Goal: Find specific page/section: Find specific page/section

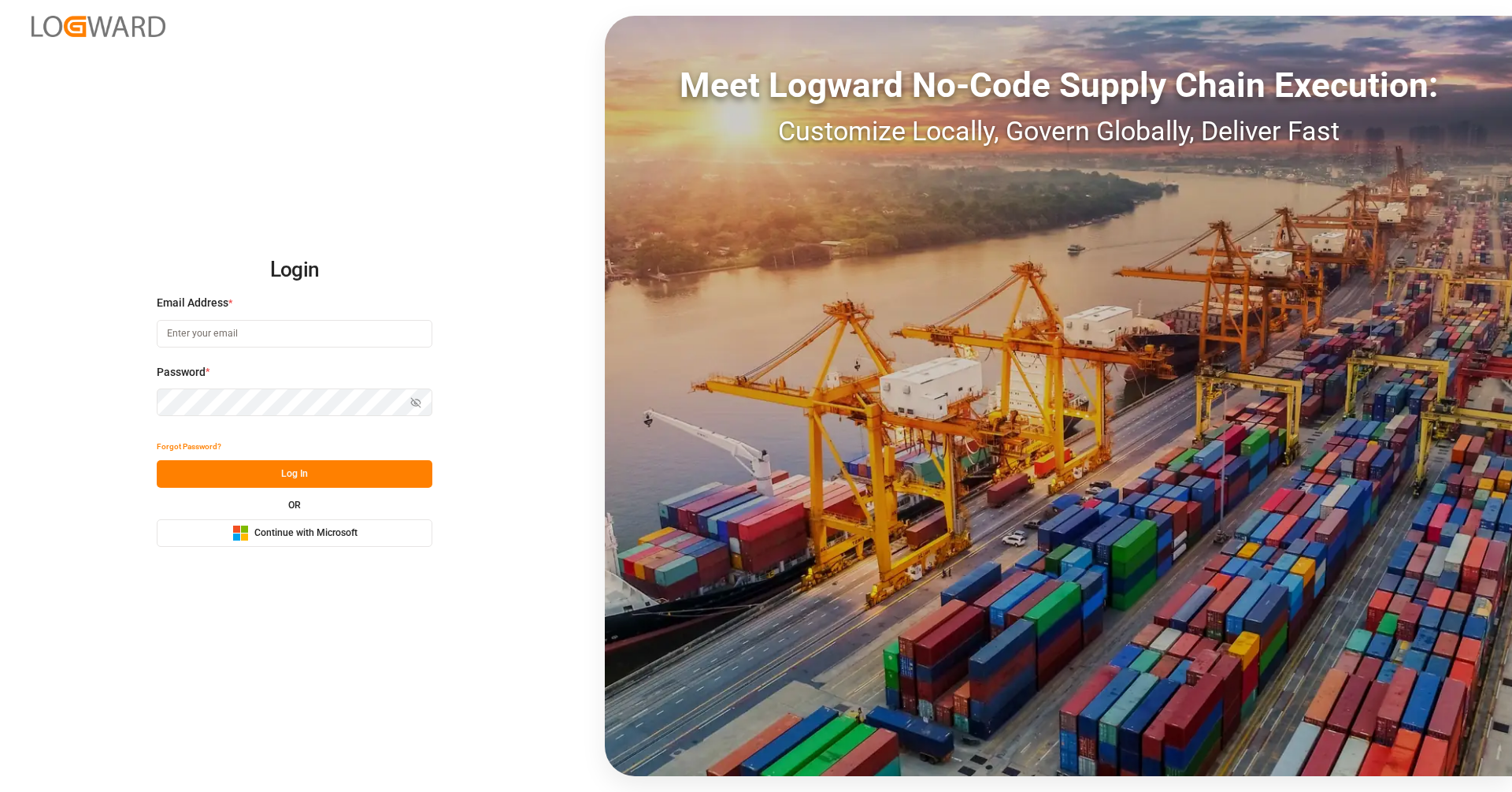
click at [332, 532] on span "Continue with Microsoft" at bounding box center [306, 533] width 103 height 14
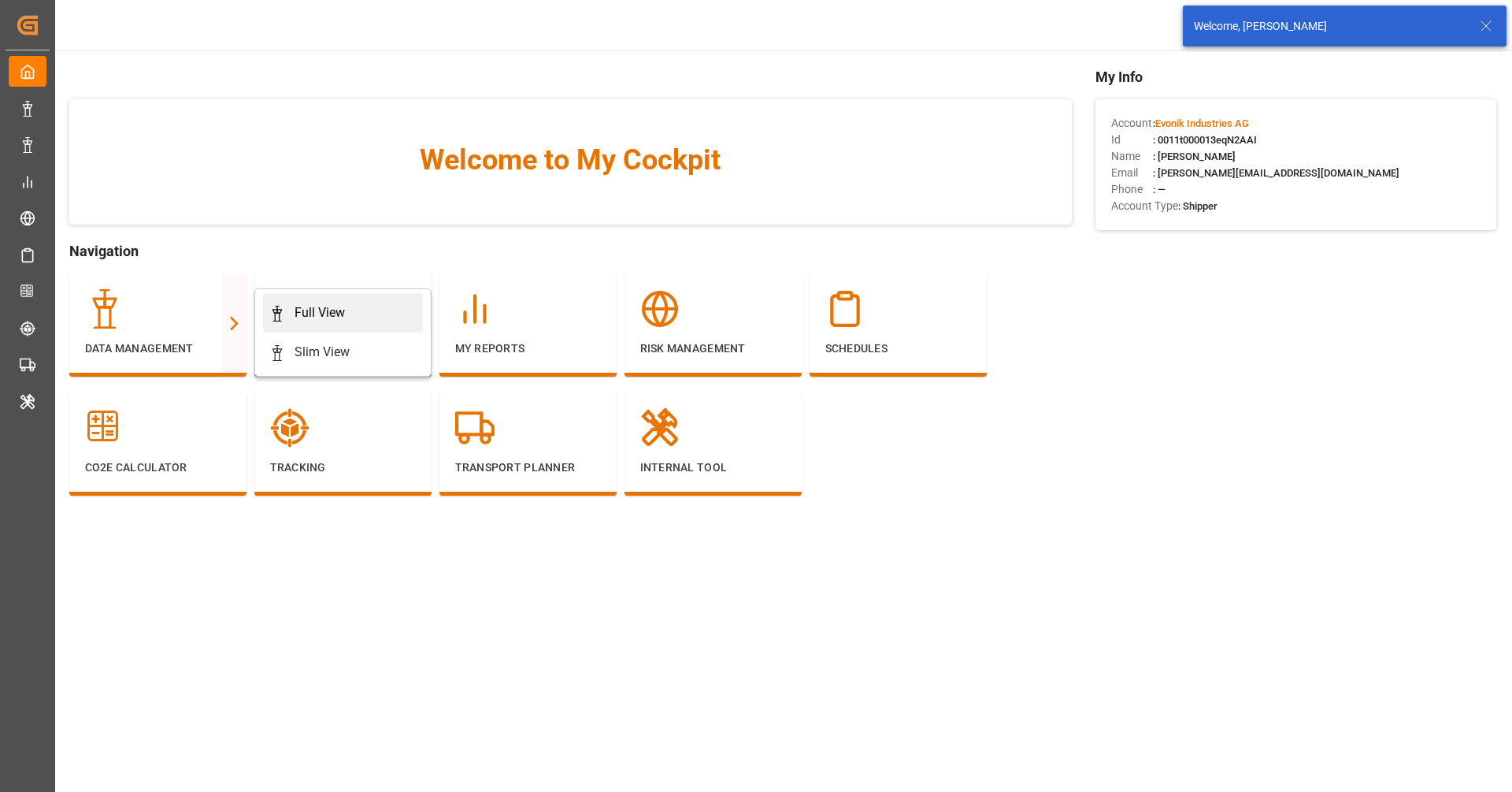
click at [377, 311] on div "Full View" at bounding box center [343, 313] width 148 height 19
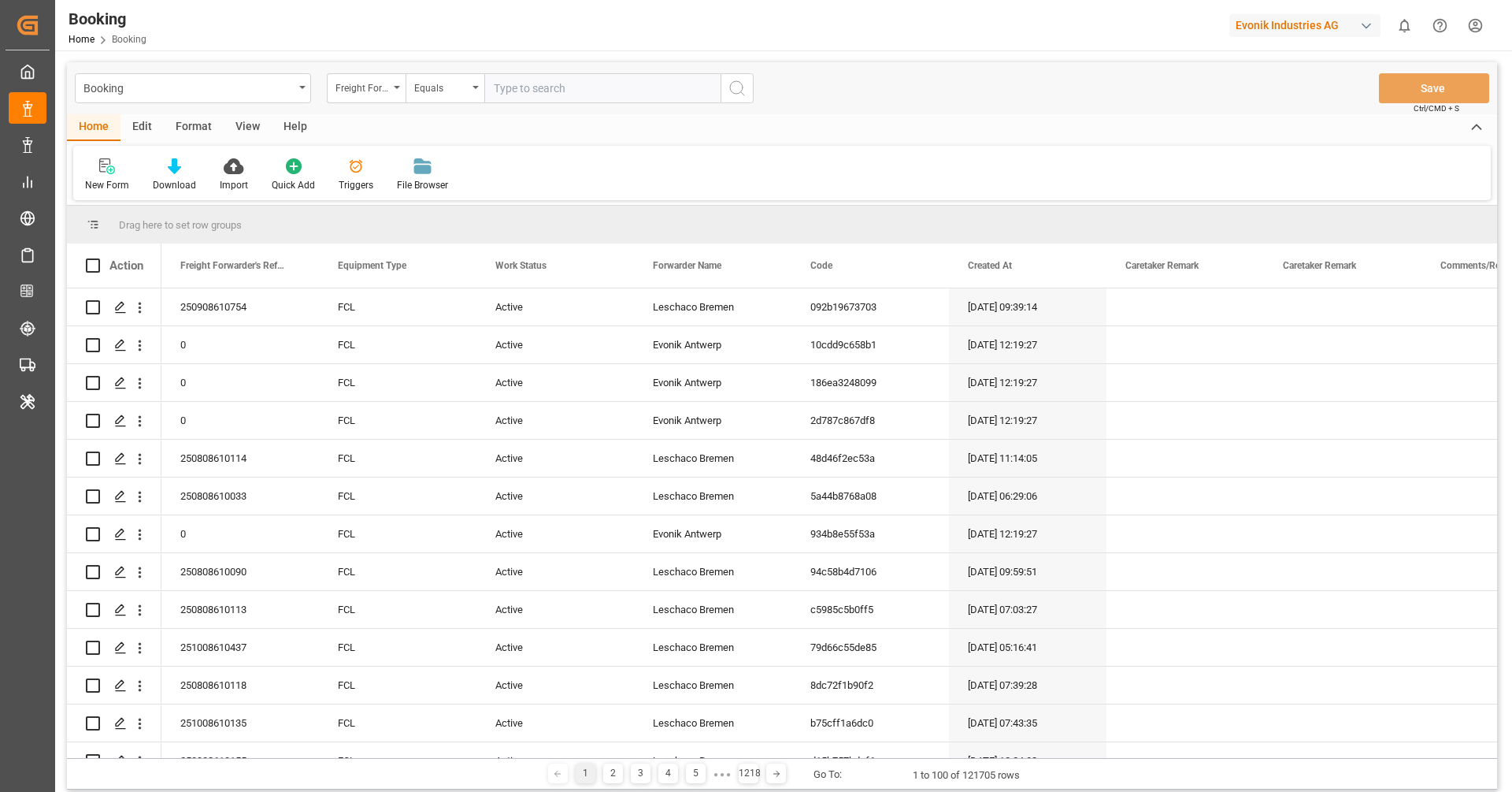
click at [210, 122] on div "Format" at bounding box center [193, 128] width 60 height 27
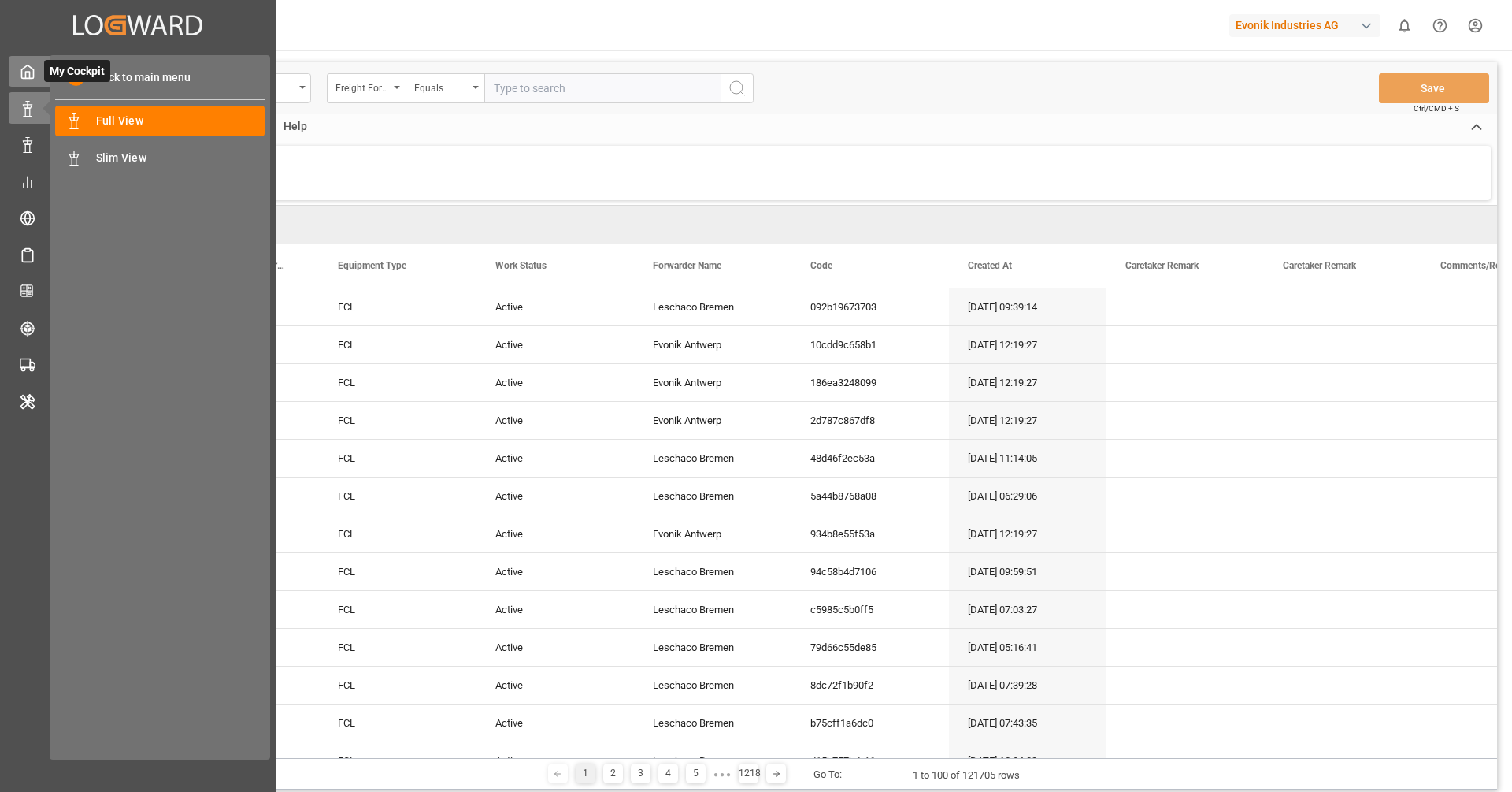
click at [36, 66] on div "My Cockpit My Cockpit" at bounding box center [138, 71] width 259 height 30
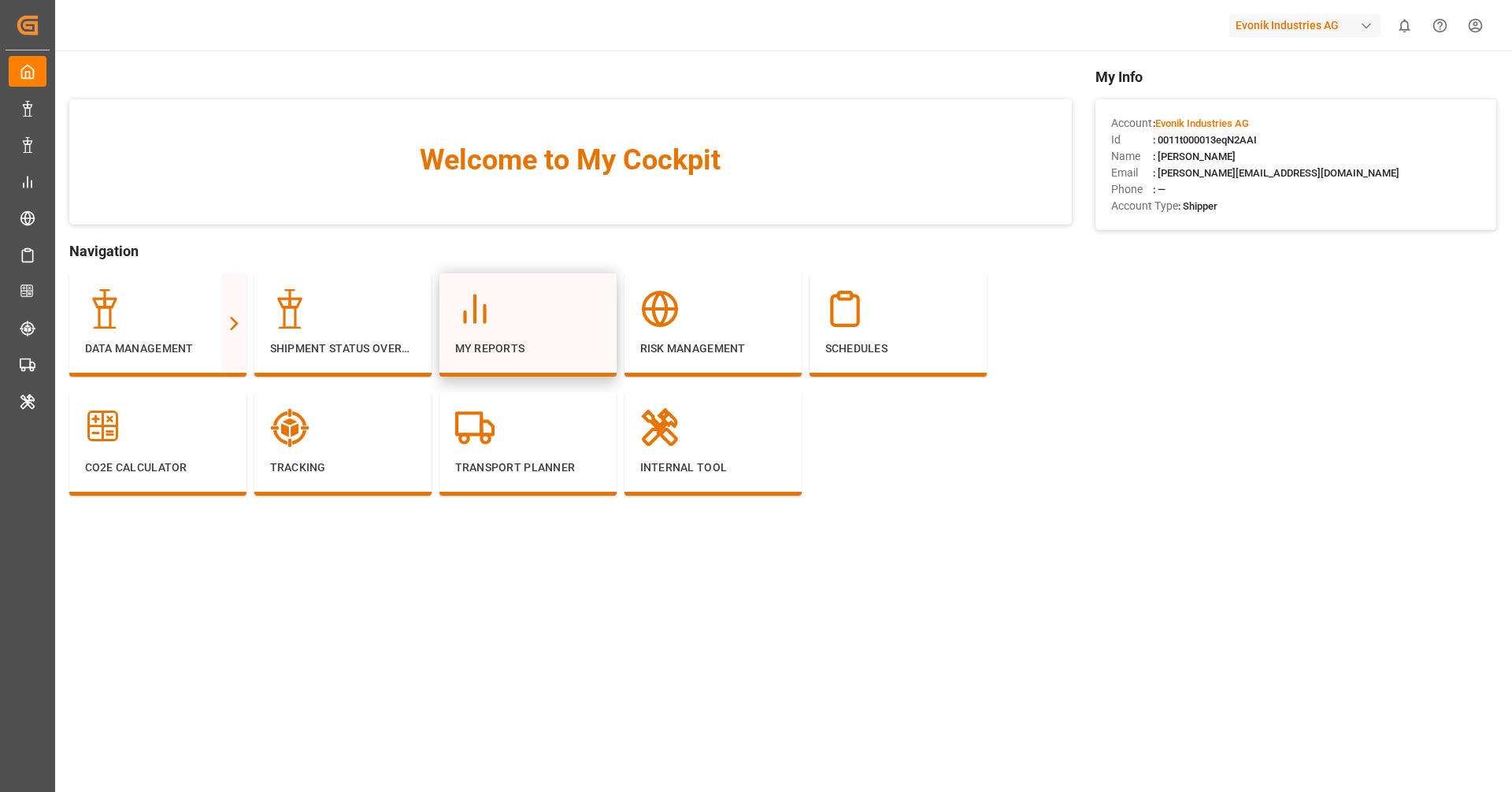
click at [490, 335] on div "My Reports" at bounding box center [527, 323] width 146 height 68
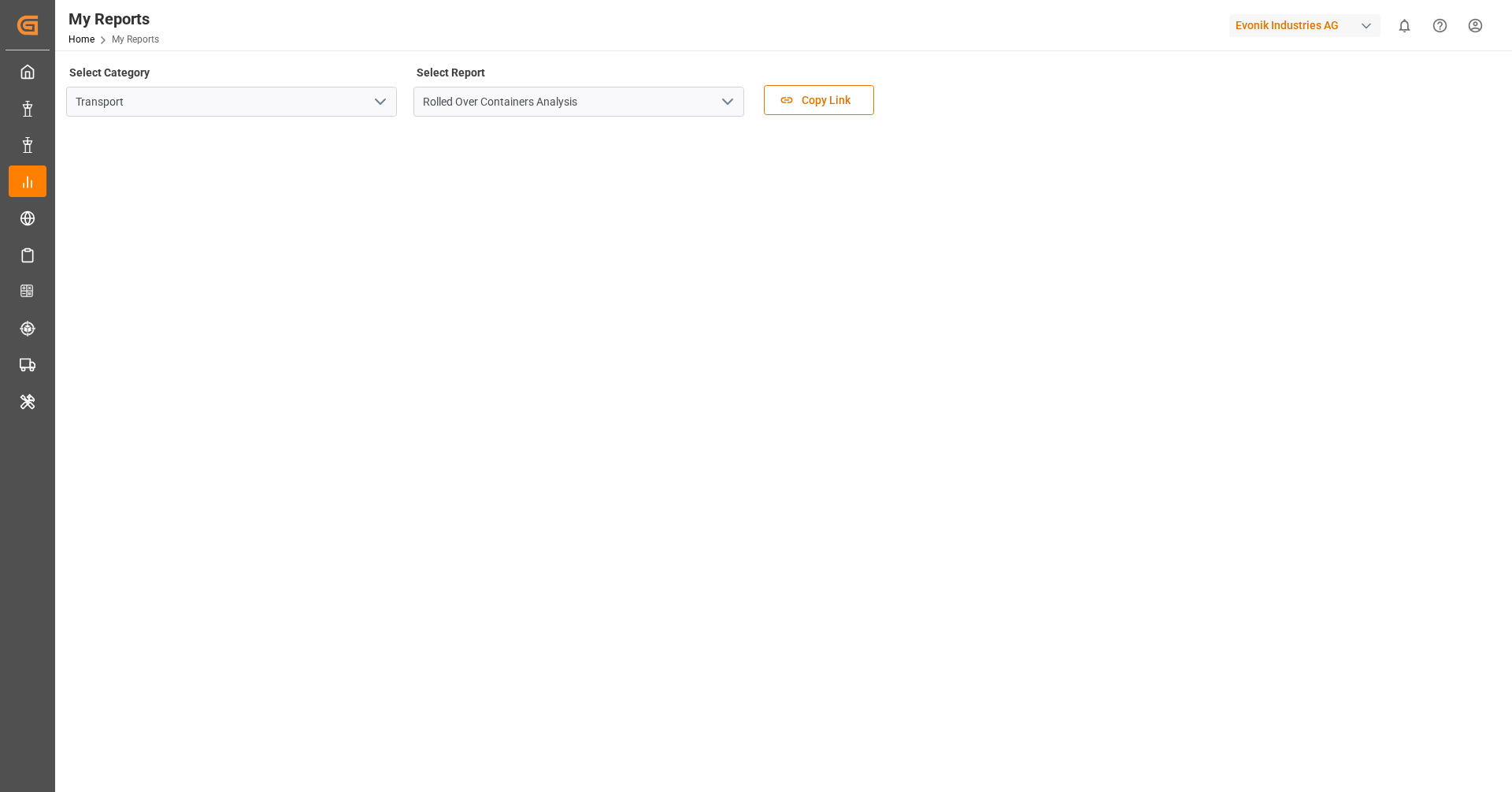
click at [390, 109] on button "open menu" at bounding box center [380, 102] width 24 height 25
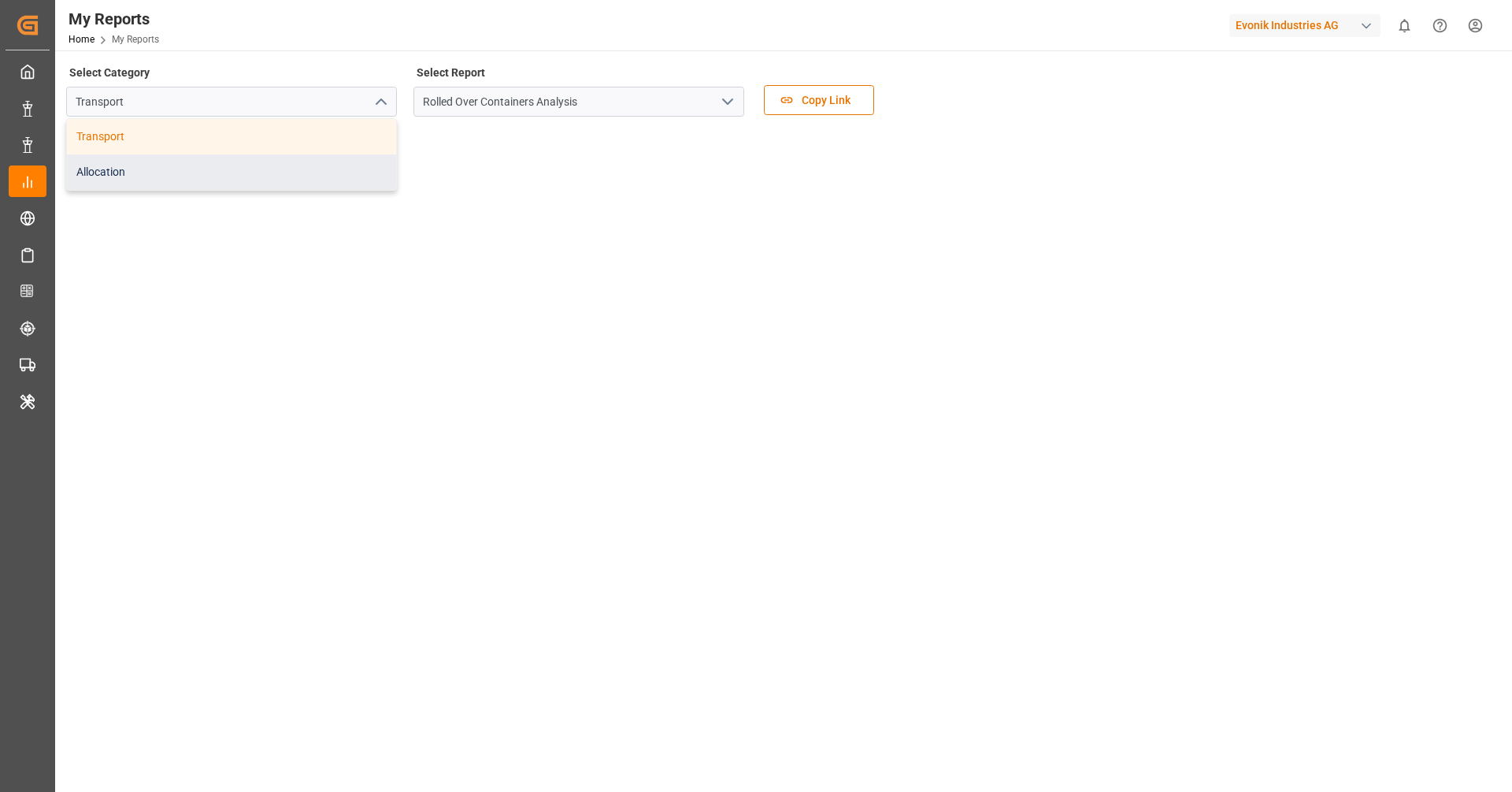
click at [349, 162] on div "Allocation" at bounding box center [231, 172] width 330 height 35
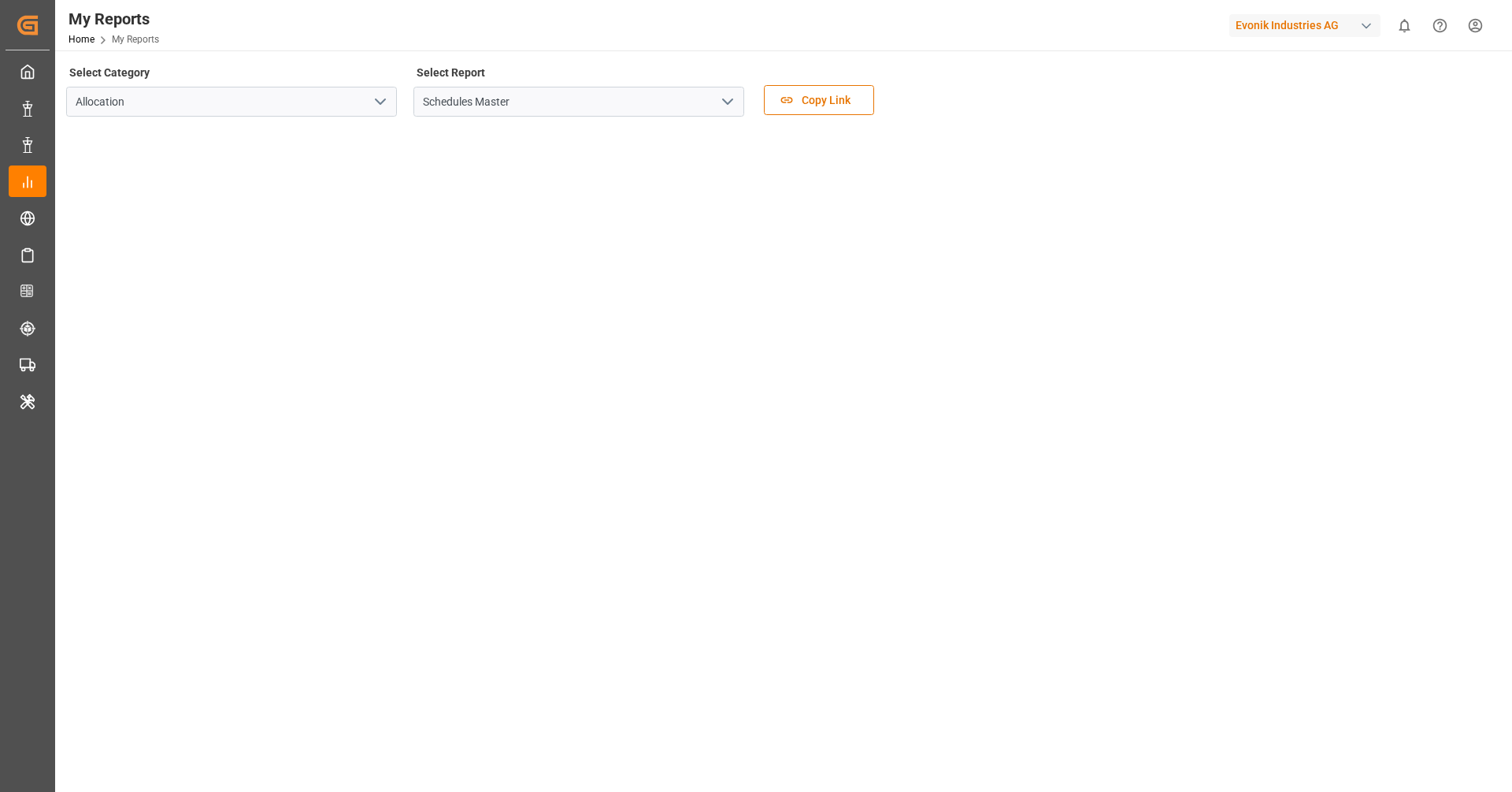
click at [734, 97] on icon "open menu" at bounding box center [728, 101] width 19 height 19
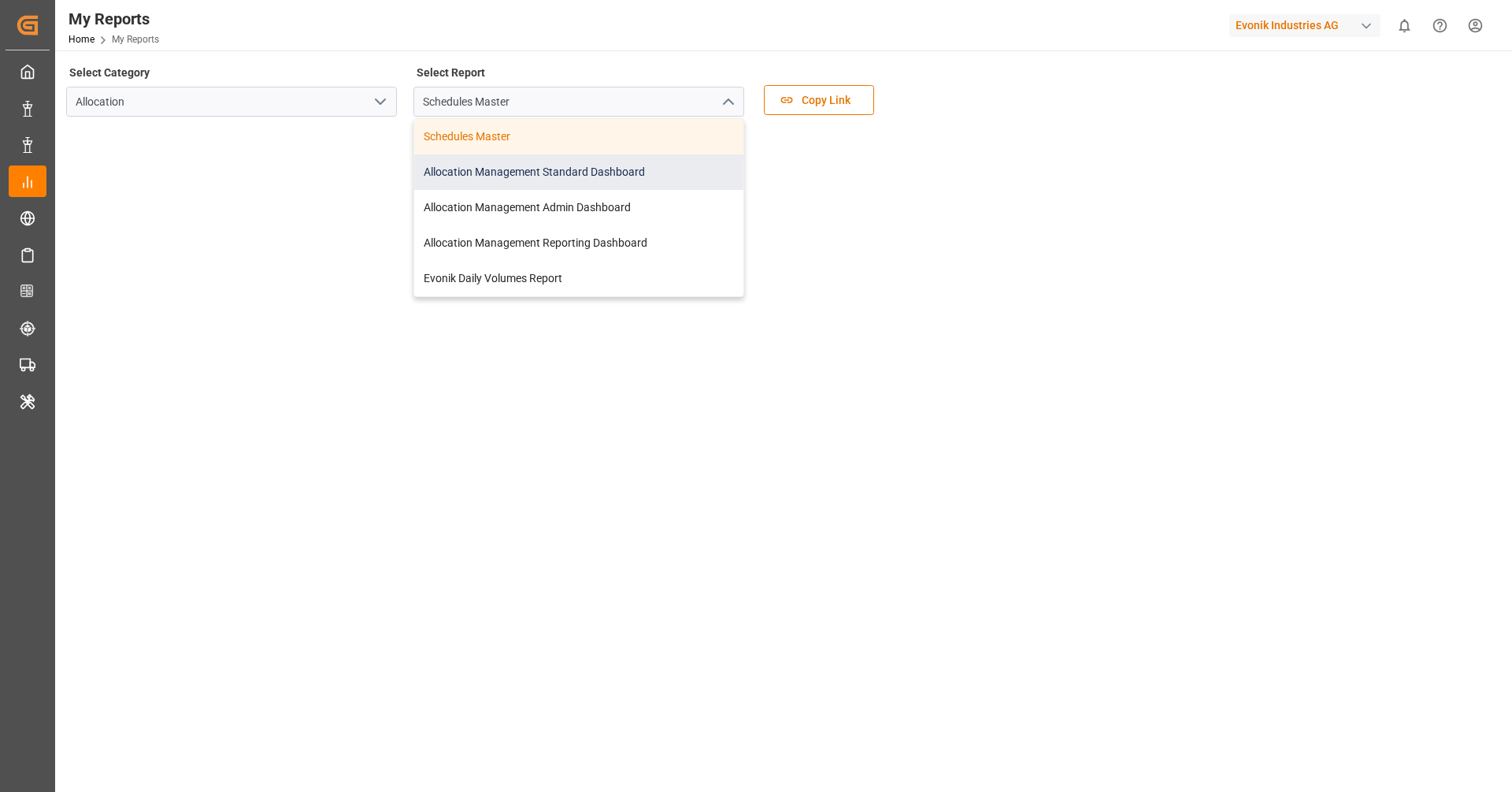
click at [597, 176] on div "Allocation Management Standard Dashboard" at bounding box center [578, 172] width 330 height 35
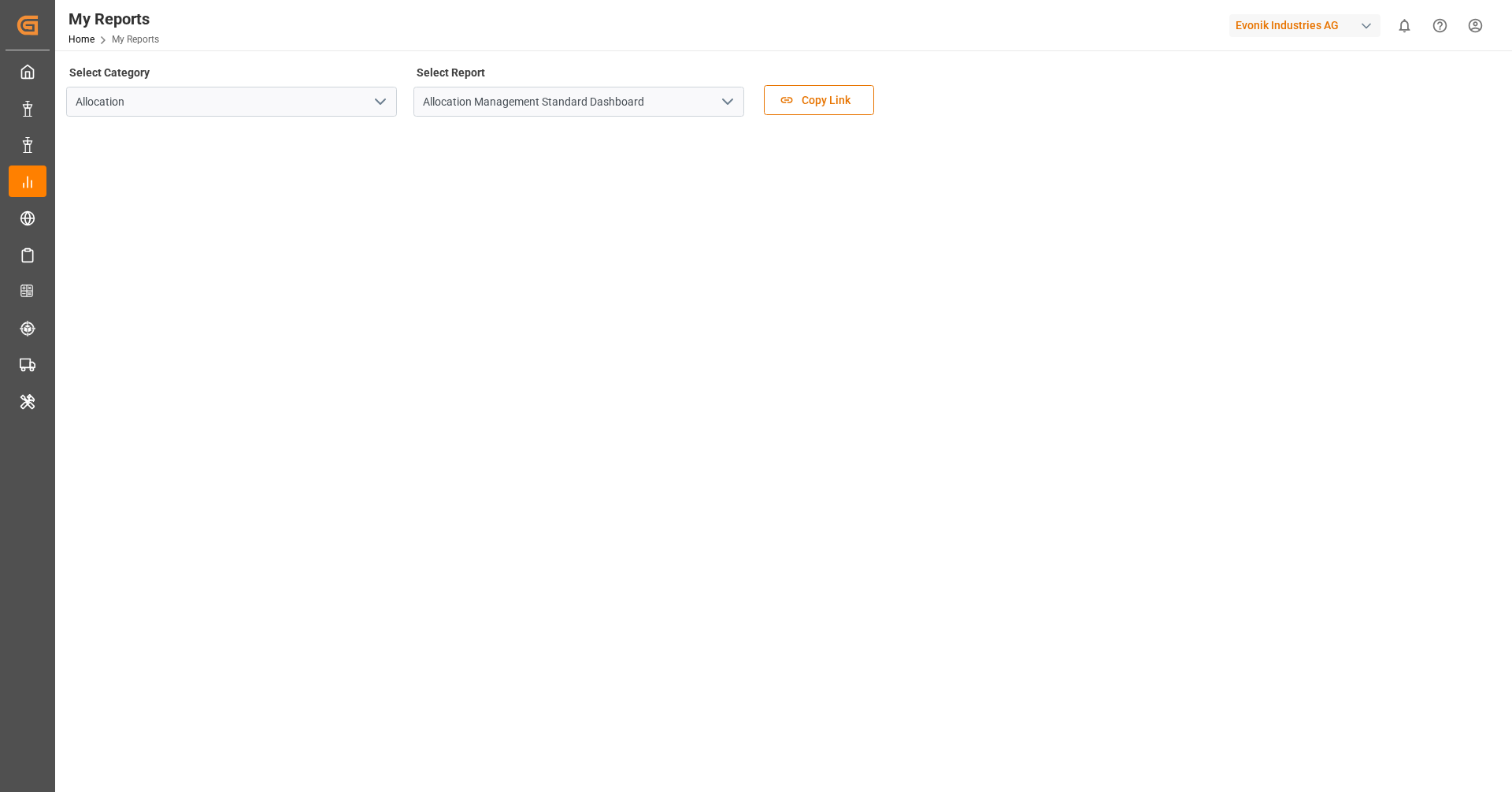
click at [1230, 28] on div "Evonik Industries AG" at bounding box center [1305, 26] width 151 height 23
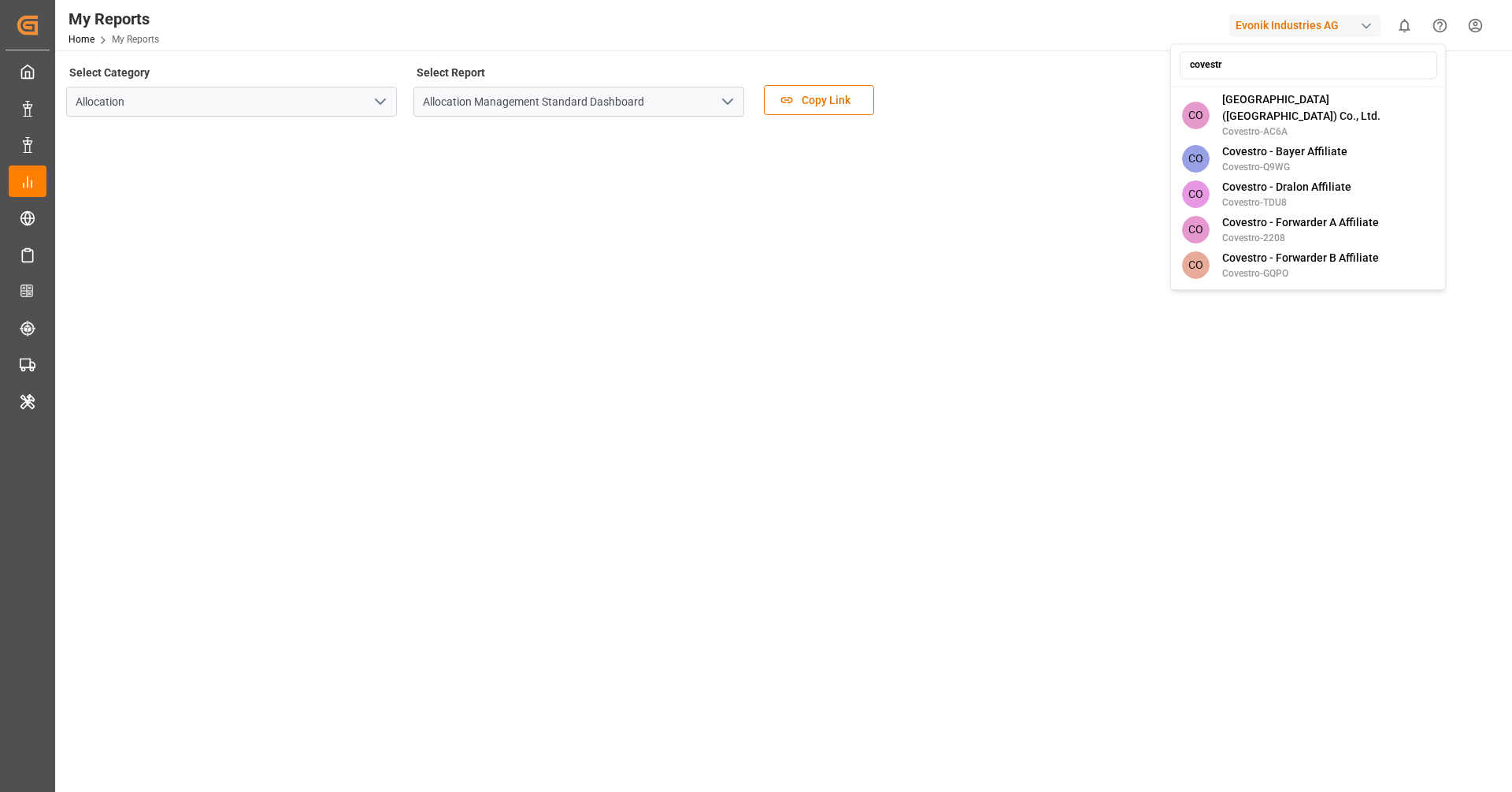
type input "covestro"
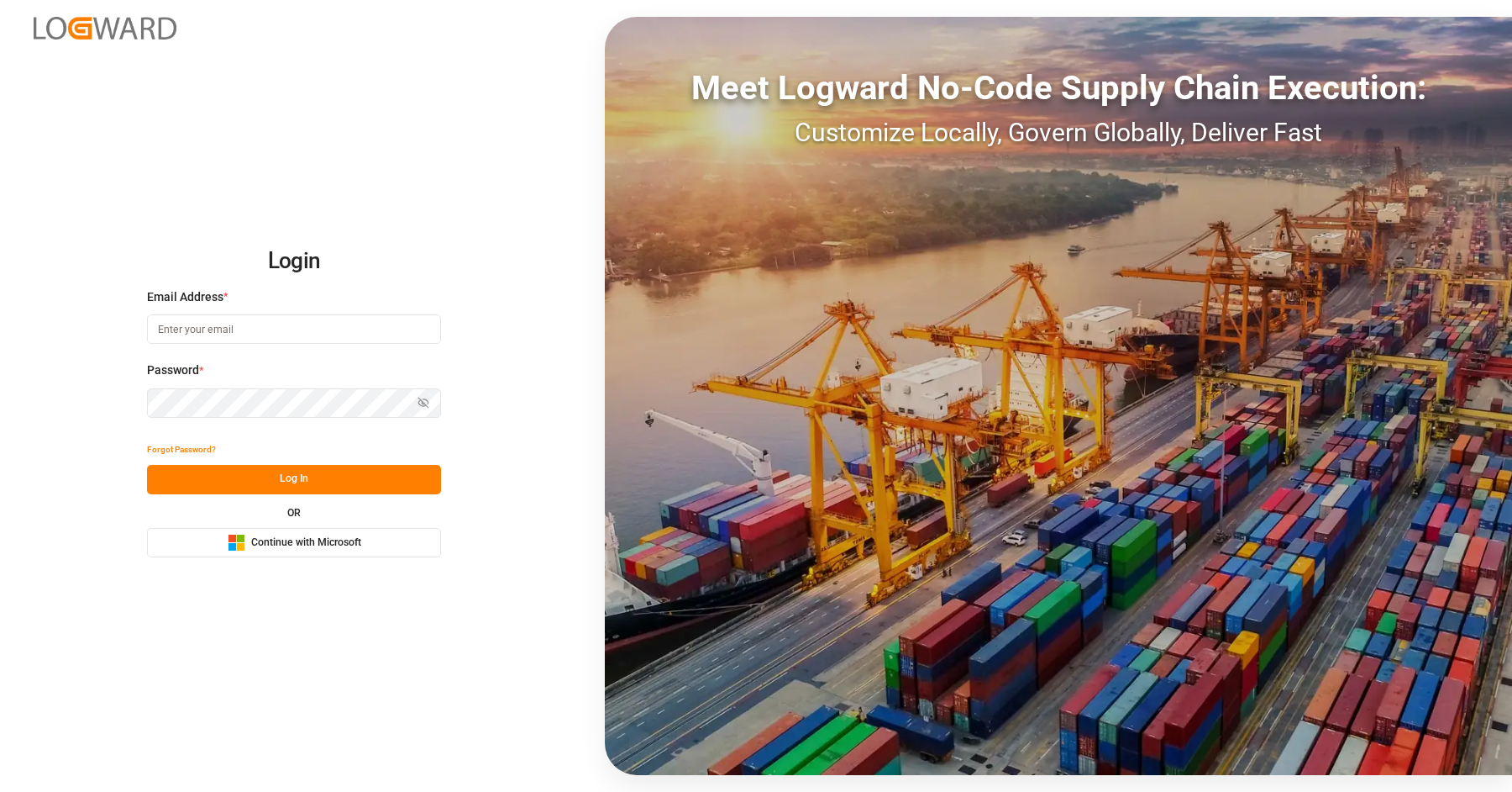
click at [297, 545] on span "Continue with Microsoft" at bounding box center [306, 543] width 110 height 15
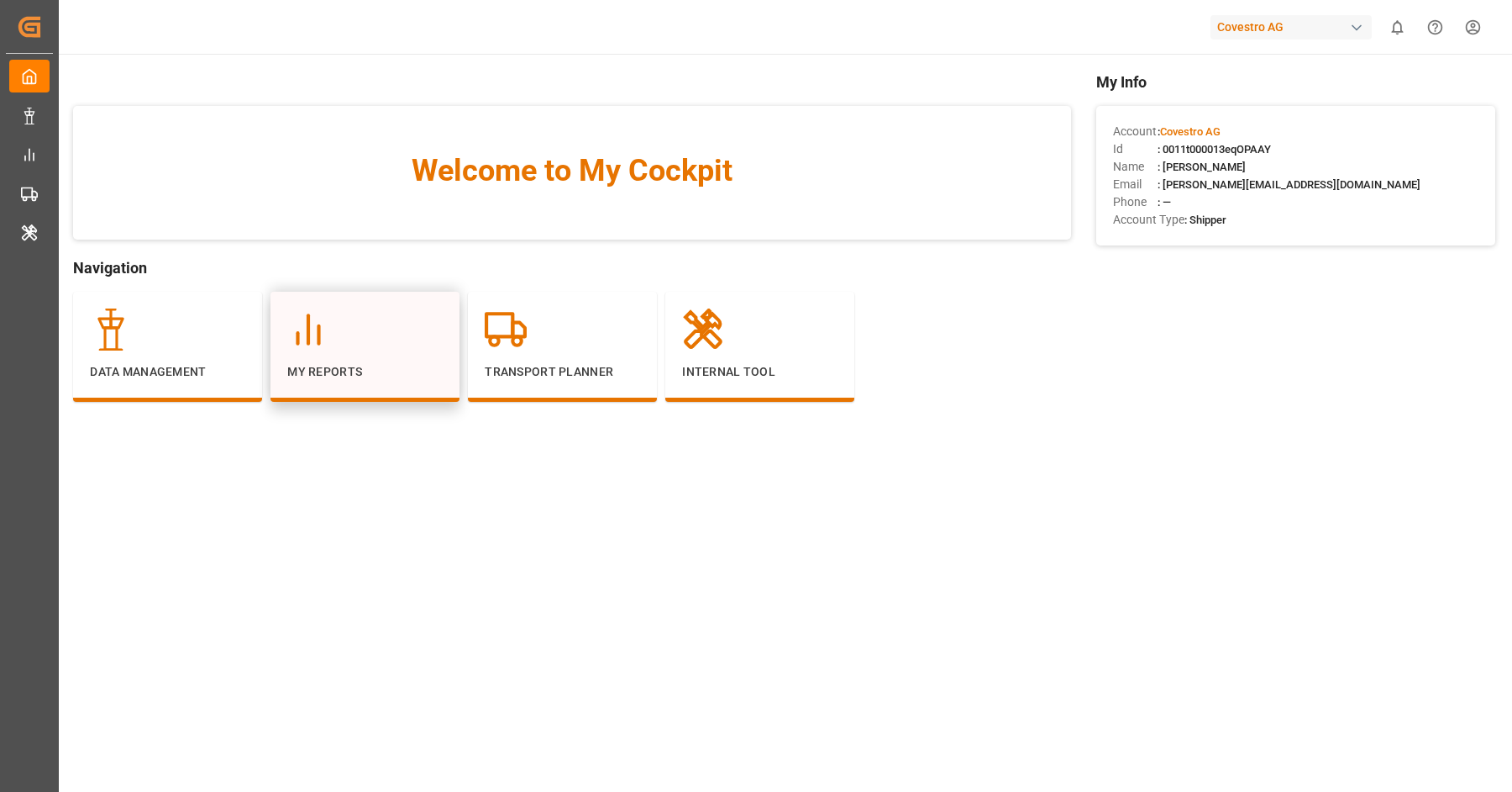
click at [370, 308] on div at bounding box center [365, 329] width 156 height 42
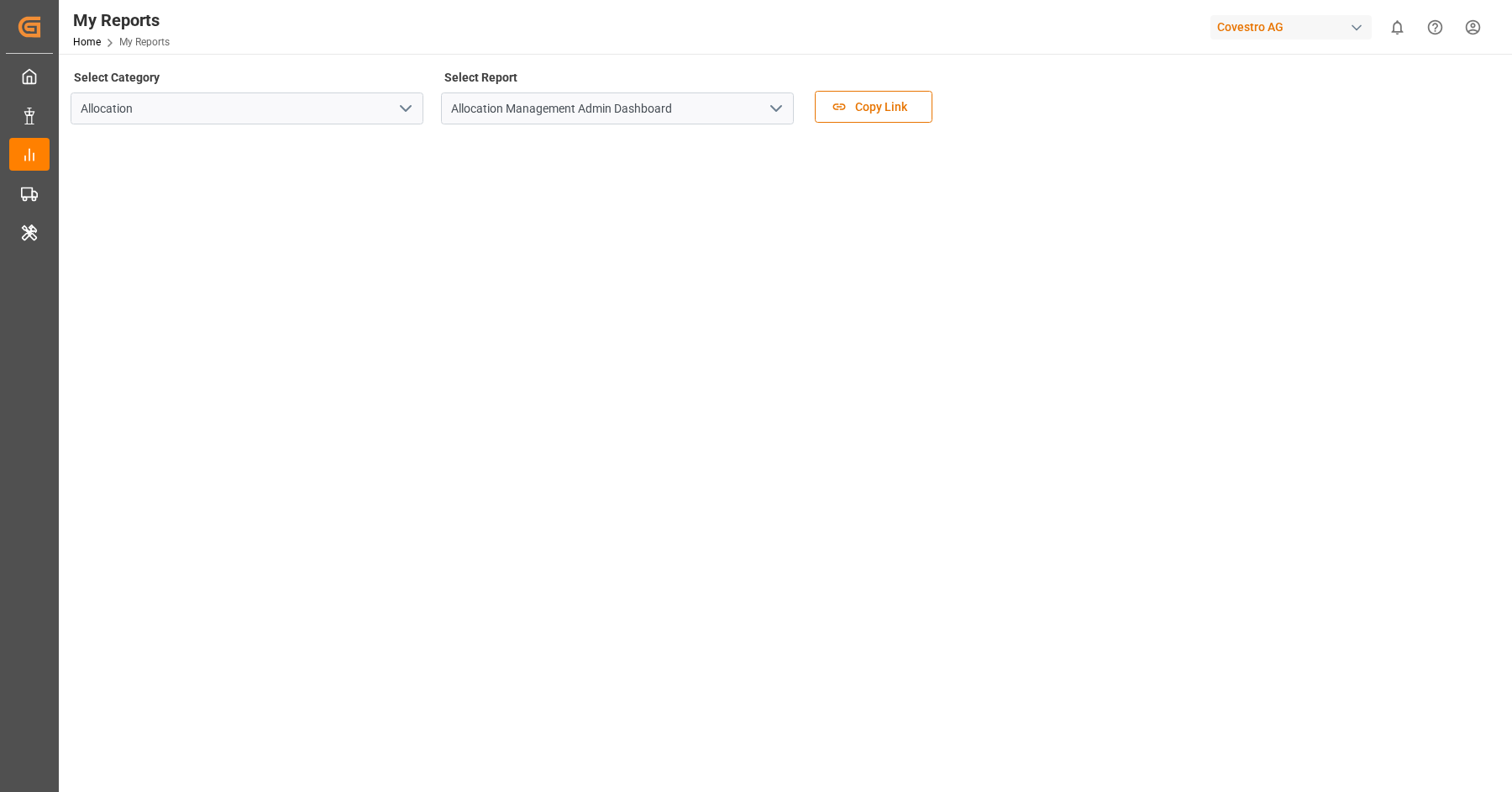
click at [777, 109] on polyline "open menu" at bounding box center [776, 108] width 10 height 5
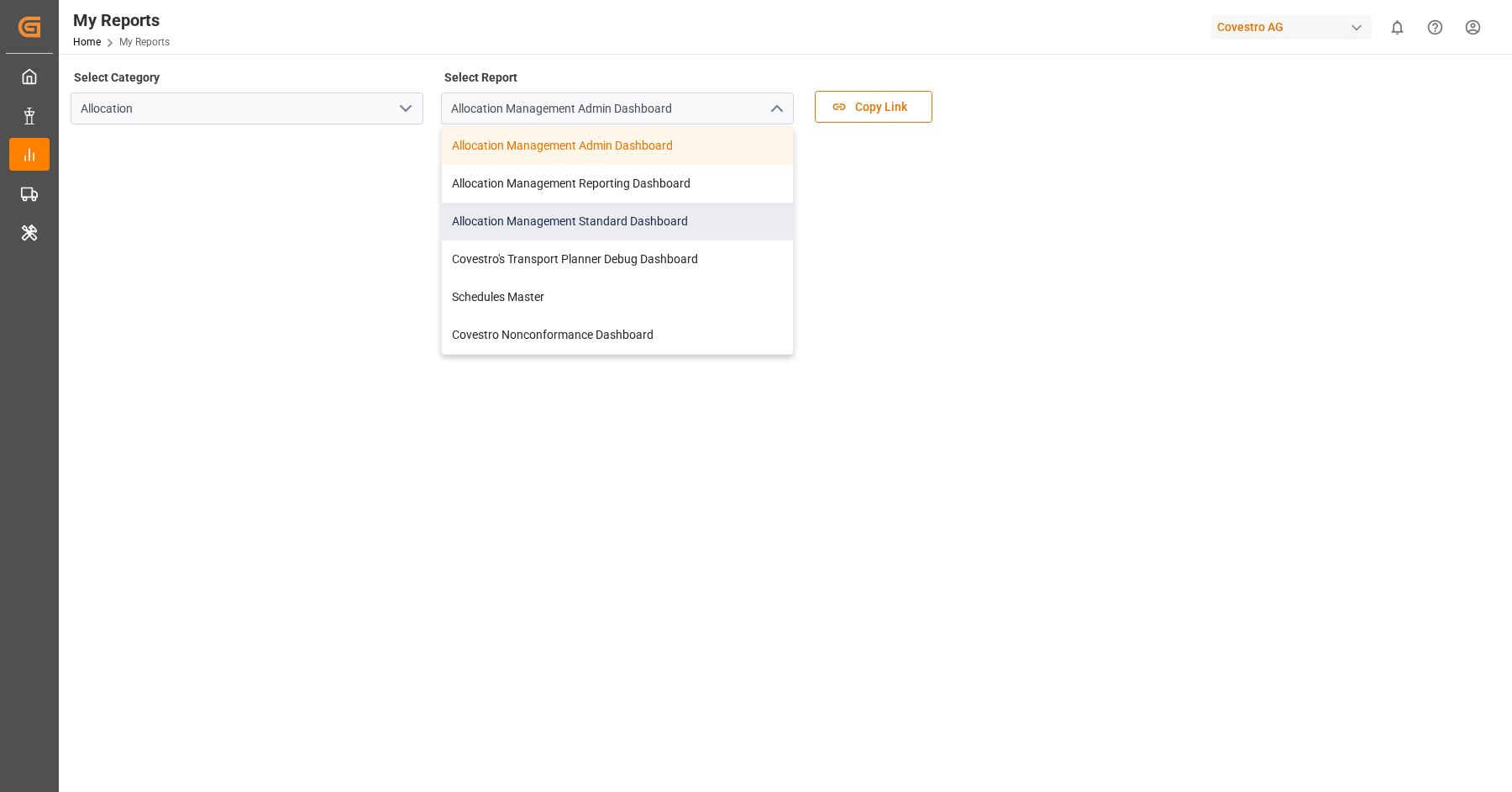
click at [593, 221] on div "Allocation Management Standard Dashboard" at bounding box center [617, 221] width 352 height 37
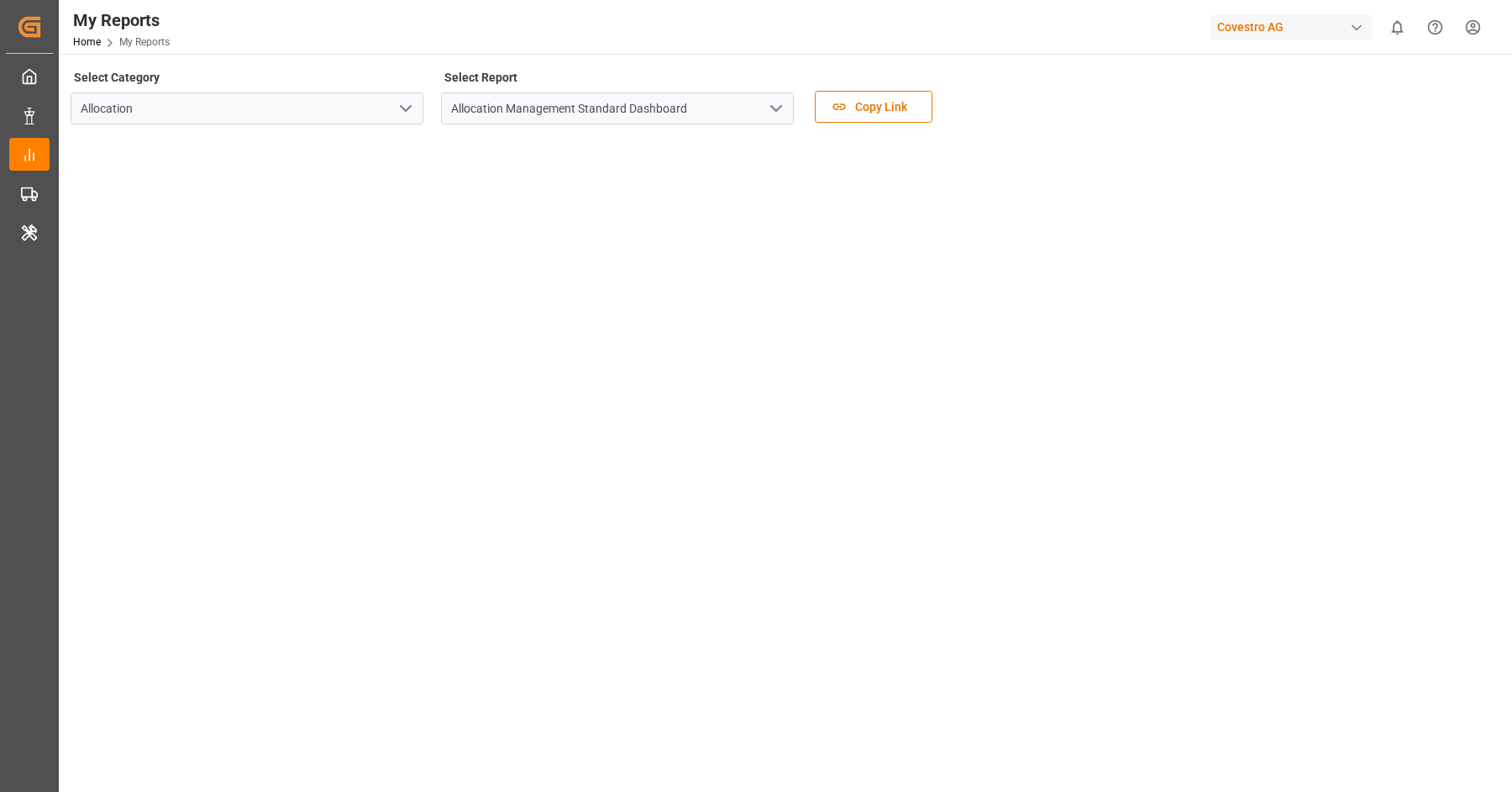
click at [1255, 21] on div "Covestro AG" at bounding box center [1291, 27] width 161 height 25
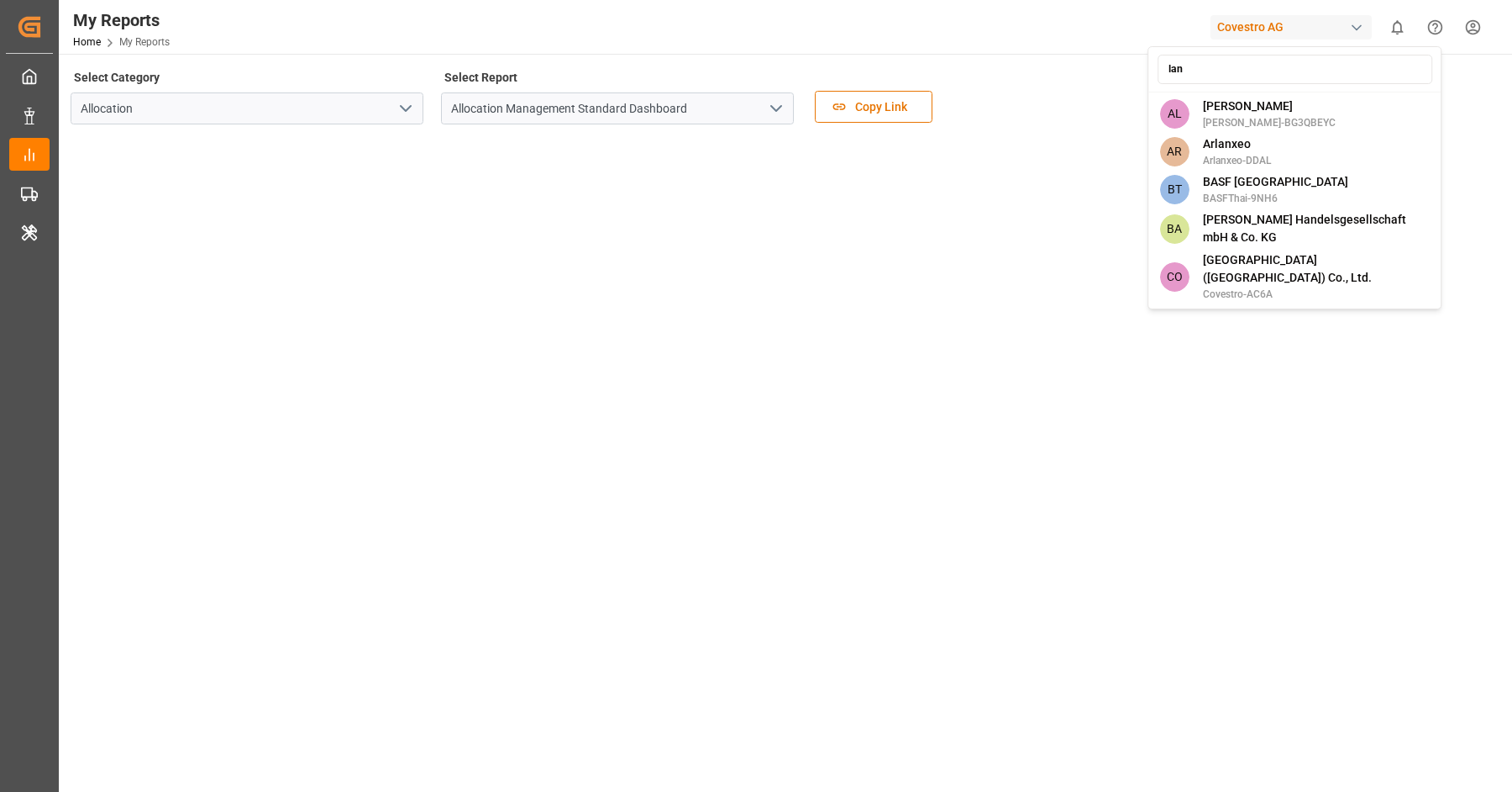
type input "lanx"
